Goal: Task Accomplishment & Management: Use online tool/utility

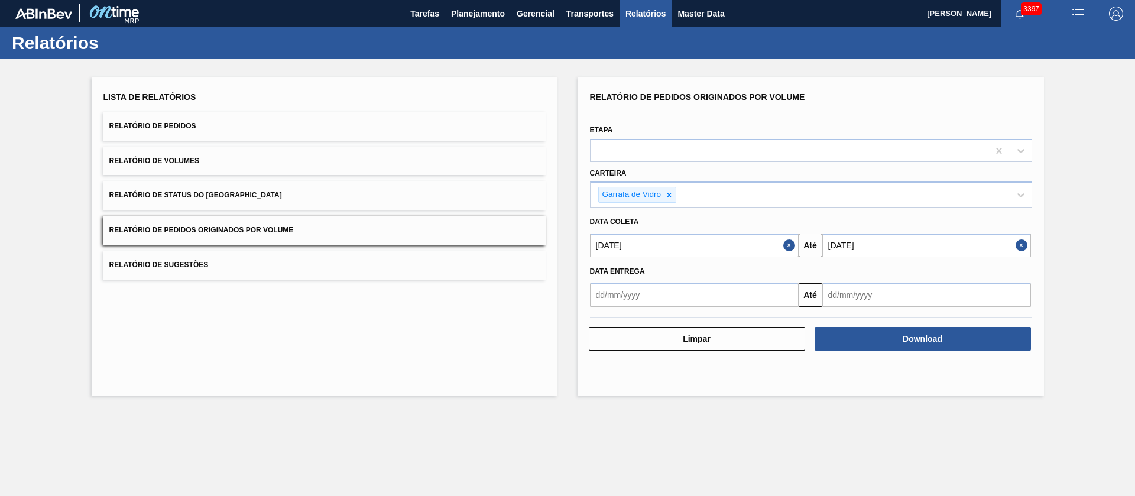
click at [881, 242] on input "[DATE]" at bounding box center [926, 245] width 209 height 24
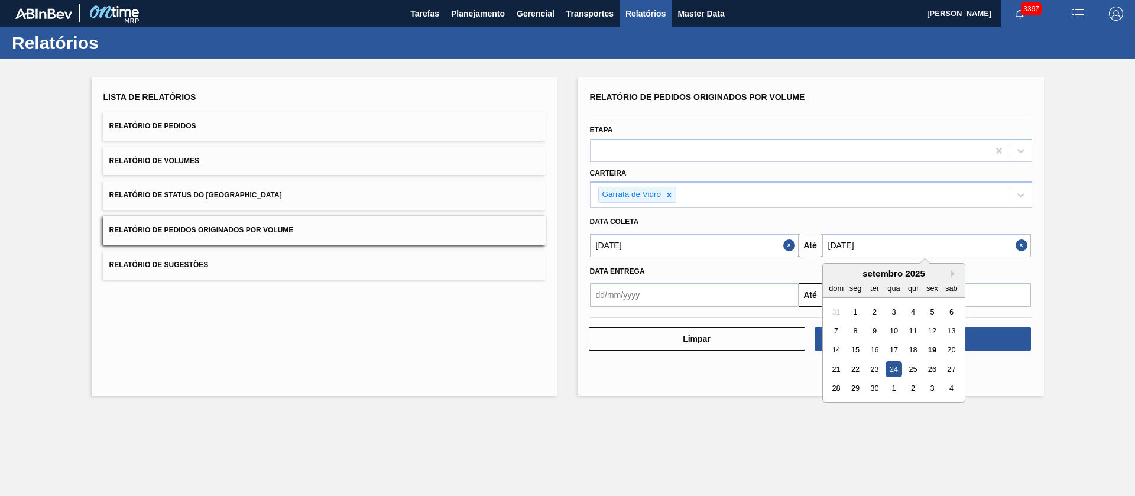
click at [706, 395] on div "Relatório de Pedidos Originados por Volume Etapa Carteira Garrafa de Vidro Data…" at bounding box center [811, 236] width 466 height 319
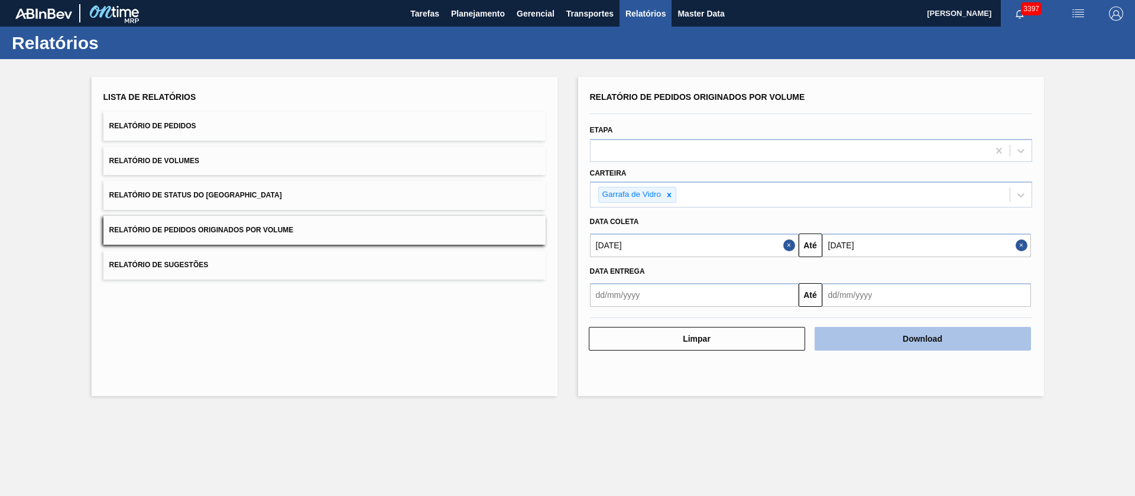
click at [900, 337] on button "Download" at bounding box center [922, 339] width 216 height 24
click at [857, 337] on button "Download" at bounding box center [922, 339] width 216 height 24
click at [868, 339] on button "Download" at bounding box center [922, 339] width 216 height 24
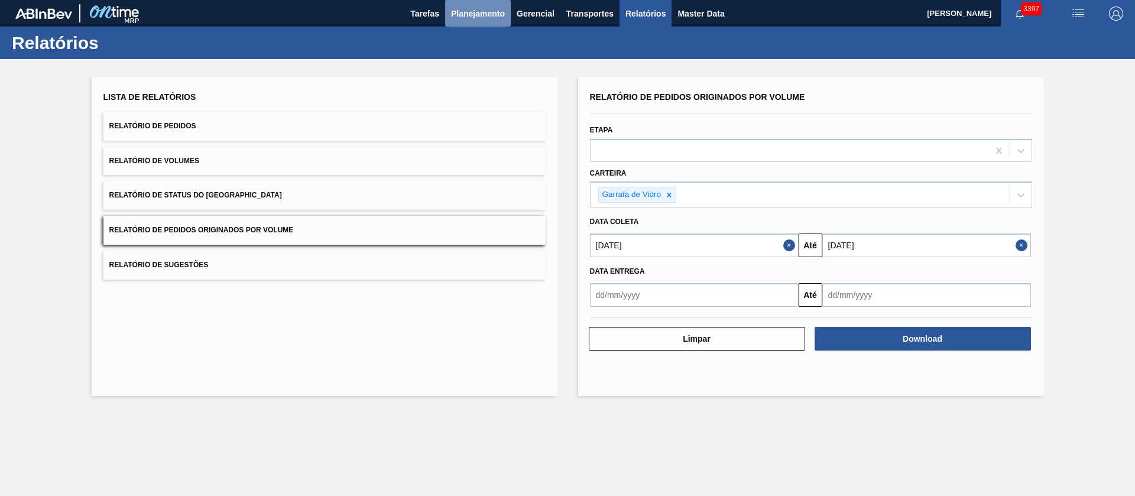
click at [476, 12] on span "Planejamento" at bounding box center [478, 14] width 54 height 14
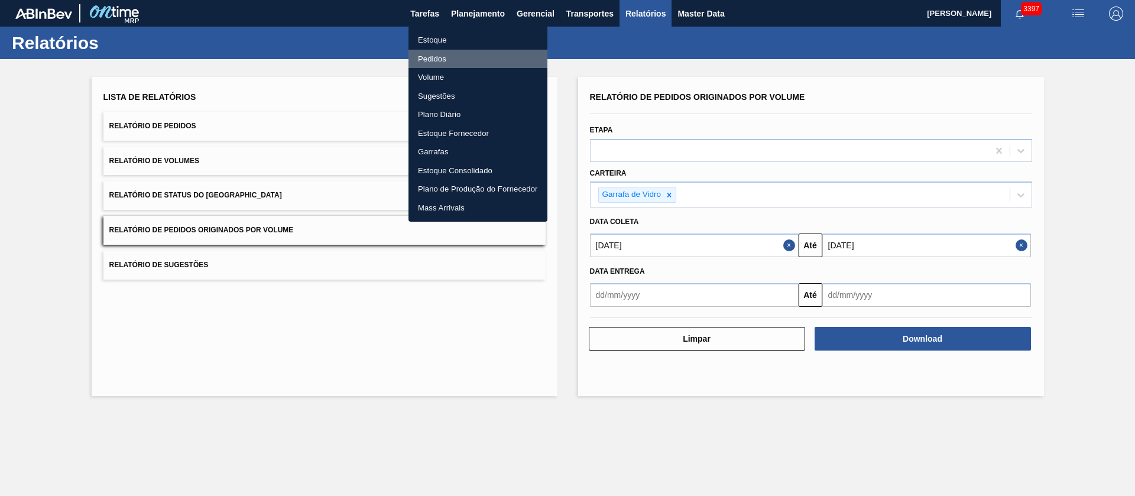
click at [427, 57] on li "Pedidos" at bounding box center [477, 59] width 139 height 19
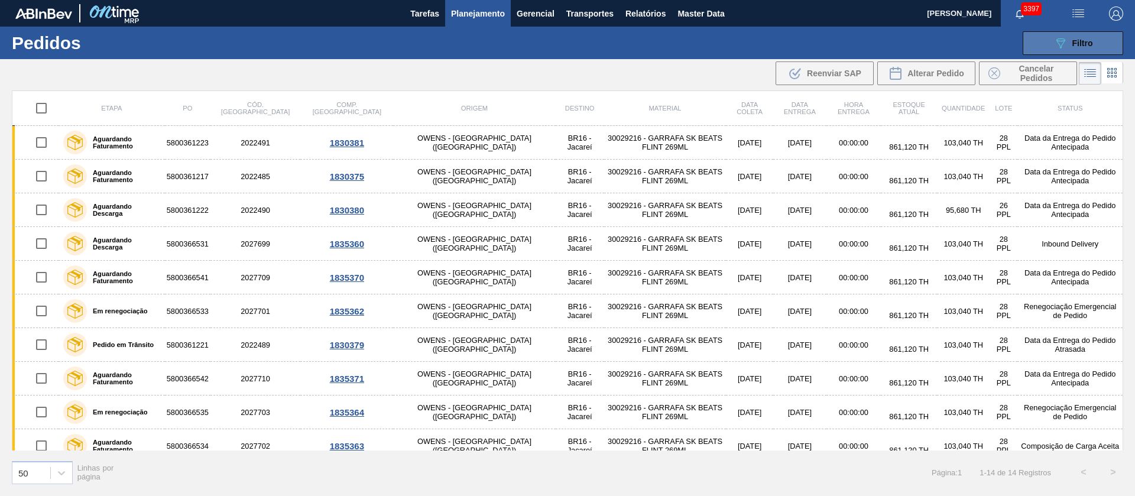
click at [1076, 41] on span "Filtro" at bounding box center [1082, 42] width 21 height 9
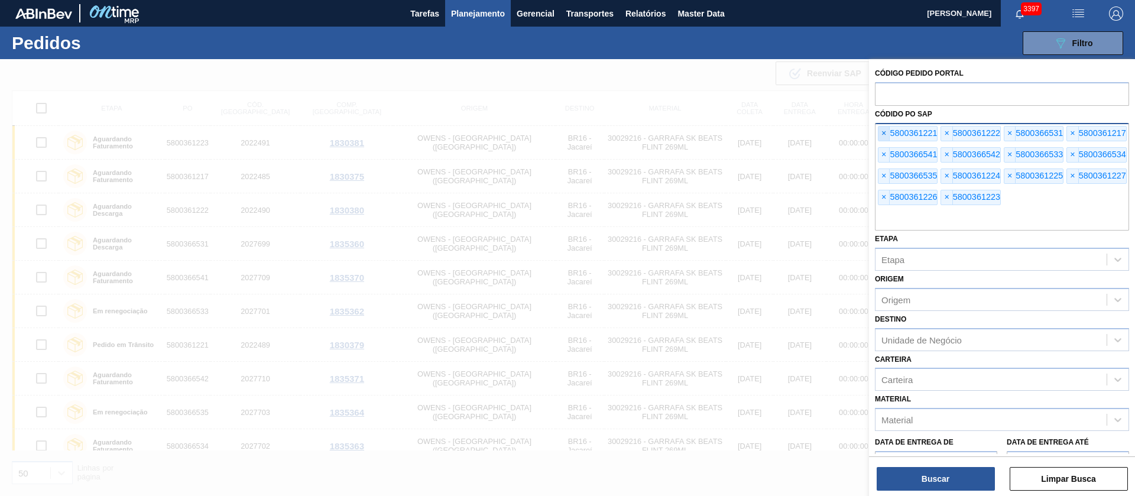
click at [882, 135] on span "×" at bounding box center [883, 133] width 11 height 14
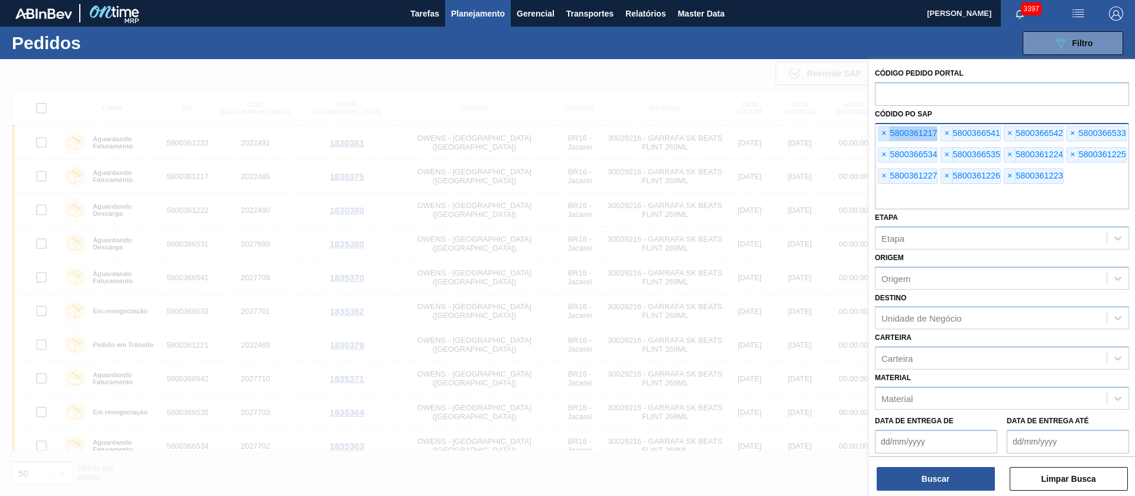
click at [882, 134] on span "×" at bounding box center [883, 133] width 11 height 14
click at [882, 135] on span "×" at bounding box center [883, 133] width 11 height 14
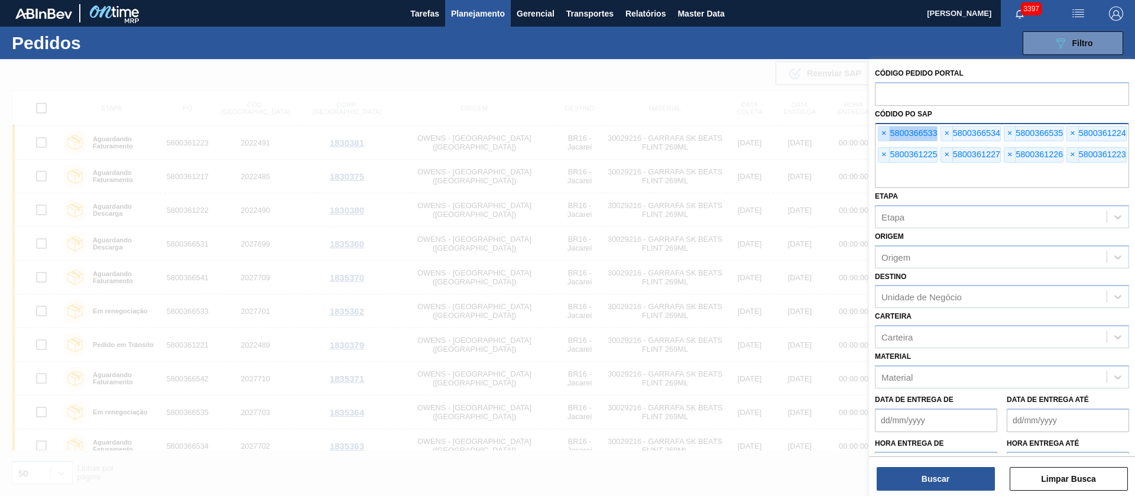
click at [882, 134] on span "×" at bounding box center [883, 133] width 11 height 14
click at [883, 135] on span "×" at bounding box center [883, 133] width 11 height 14
click at [886, 134] on span "×" at bounding box center [883, 133] width 11 height 14
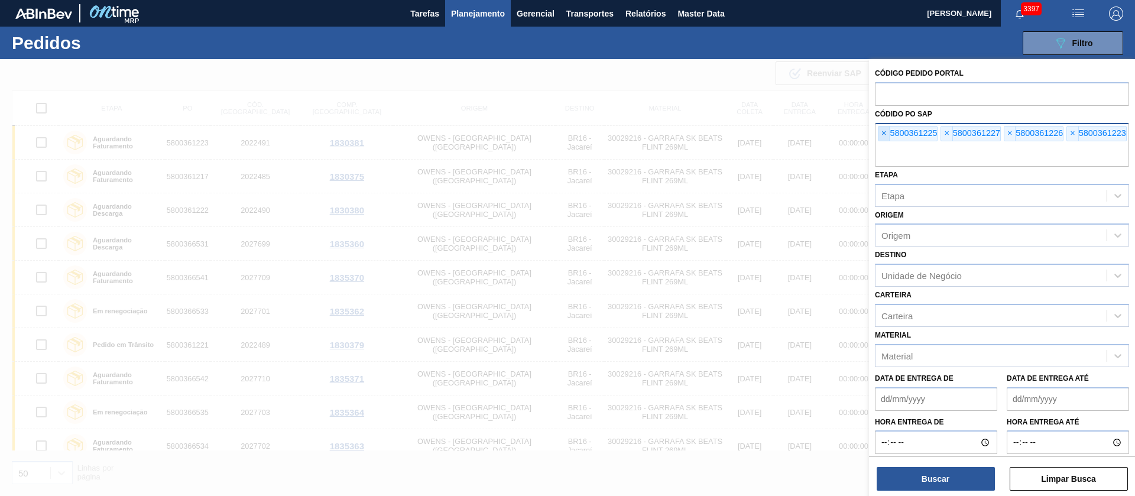
click at [888, 133] on span "×" at bounding box center [883, 133] width 11 height 14
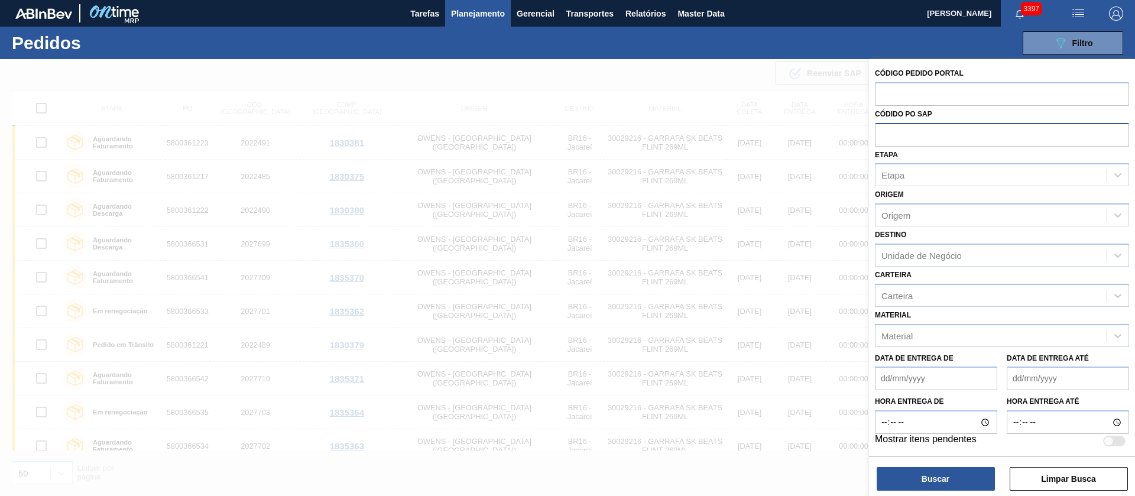
click at [888, 133] on input "text" at bounding box center [1002, 134] width 254 height 22
paste input "text"
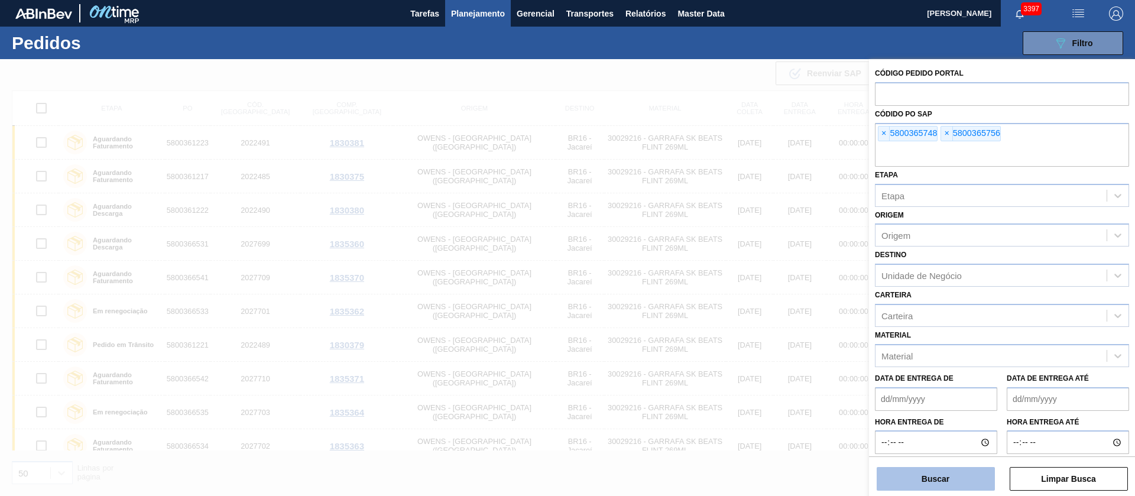
click at [963, 476] on button "Buscar" at bounding box center [935, 479] width 118 height 24
